Goal: Navigation & Orientation: Understand site structure

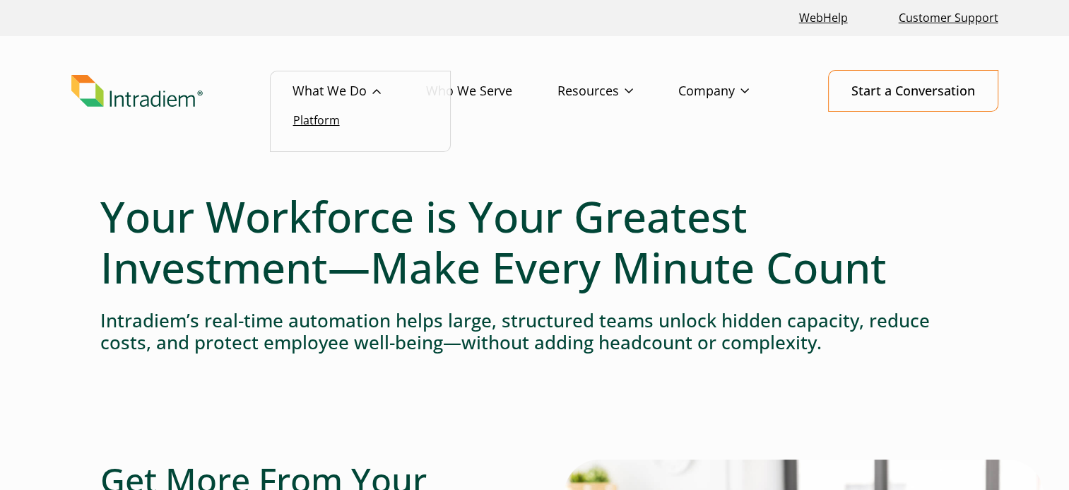
click at [321, 116] on link "Platform" at bounding box center [316, 120] width 47 height 16
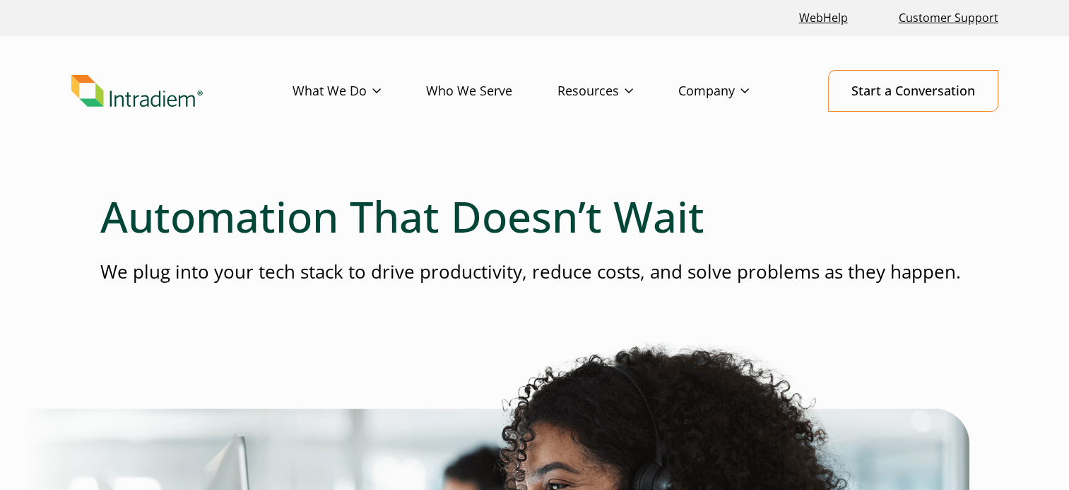
click at [484, 91] on link "Who We Serve" at bounding box center [491, 91] width 131 height 41
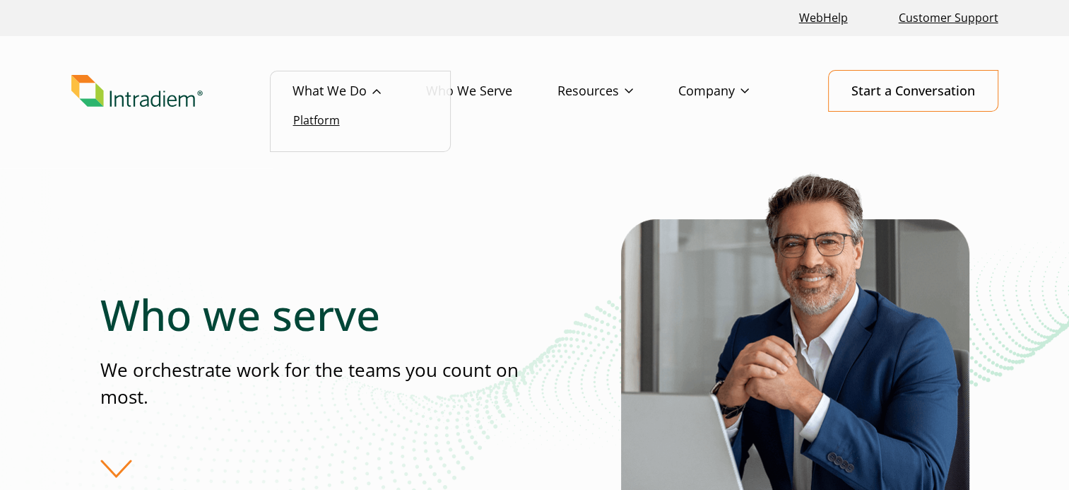
click at [326, 122] on link "Platform" at bounding box center [316, 120] width 47 height 16
